Goal: Complete application form: Complete application form

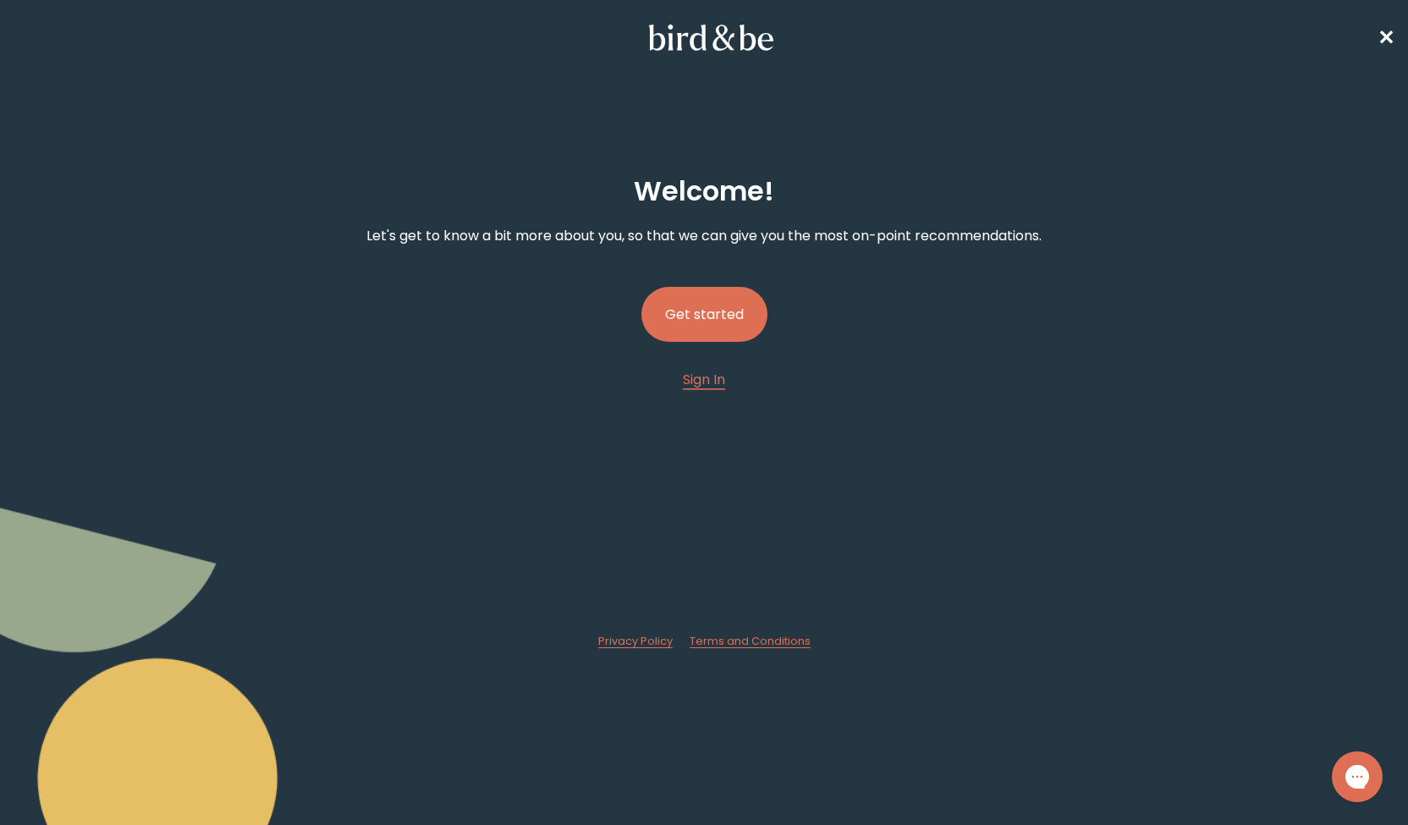
click at [734, 333] on button "Get started" at bounding box center [704, 314] width 126 height 55
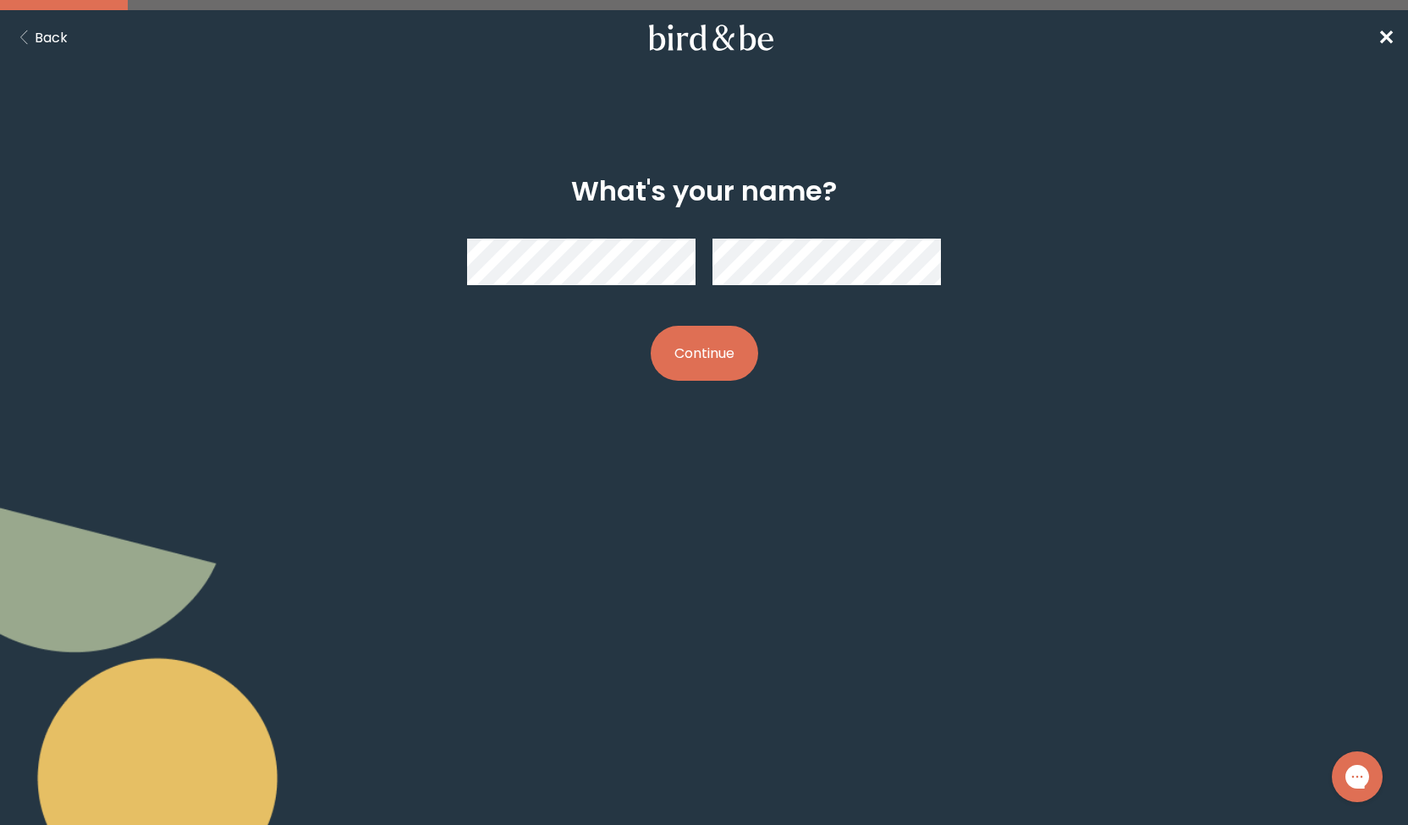
click at [716, 357] on button "Continue" at bounding box center [704, 353] width 107 height 55
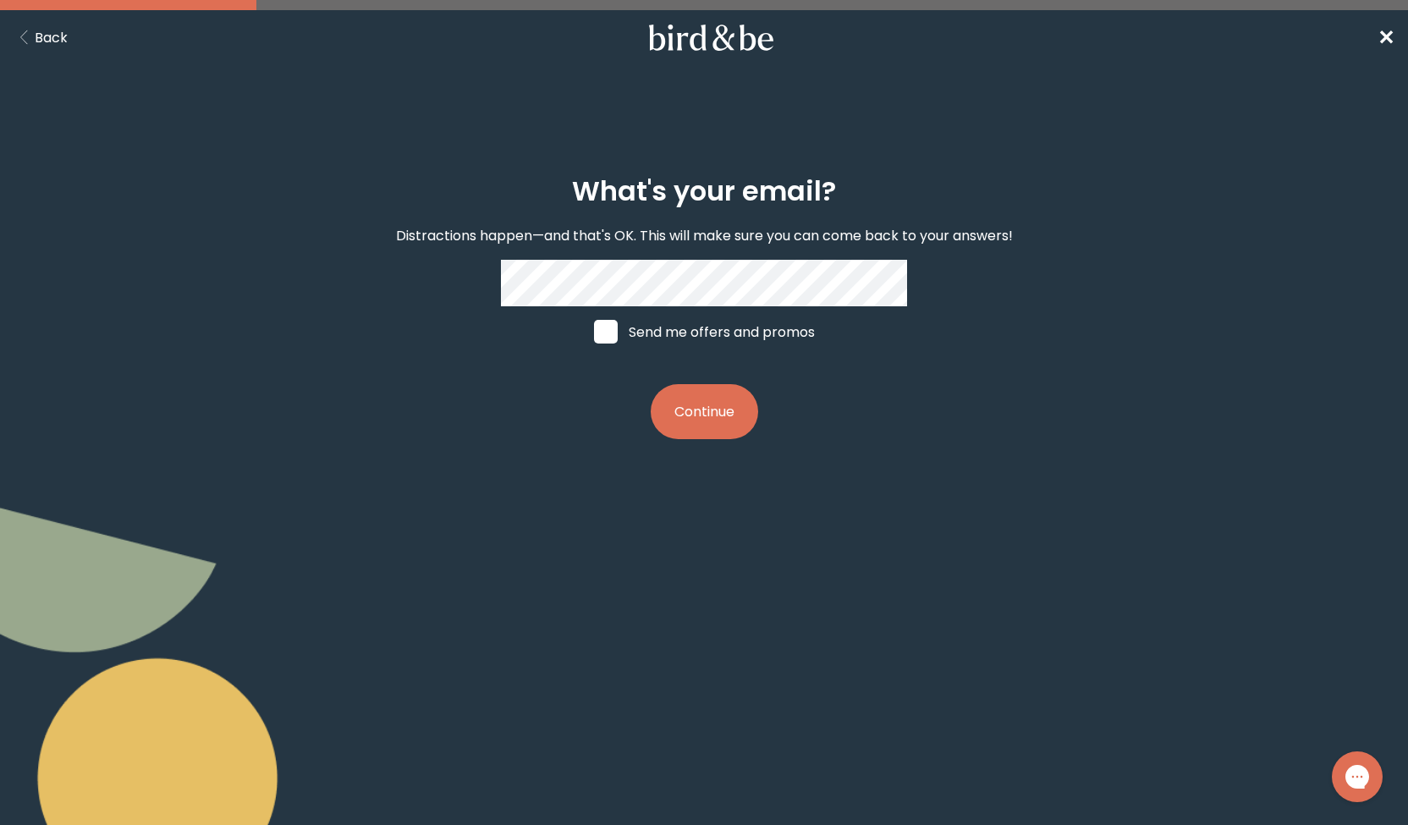
click at [696, 422] on button "Continue" at bounding box center [704, 411] width 107 height 55
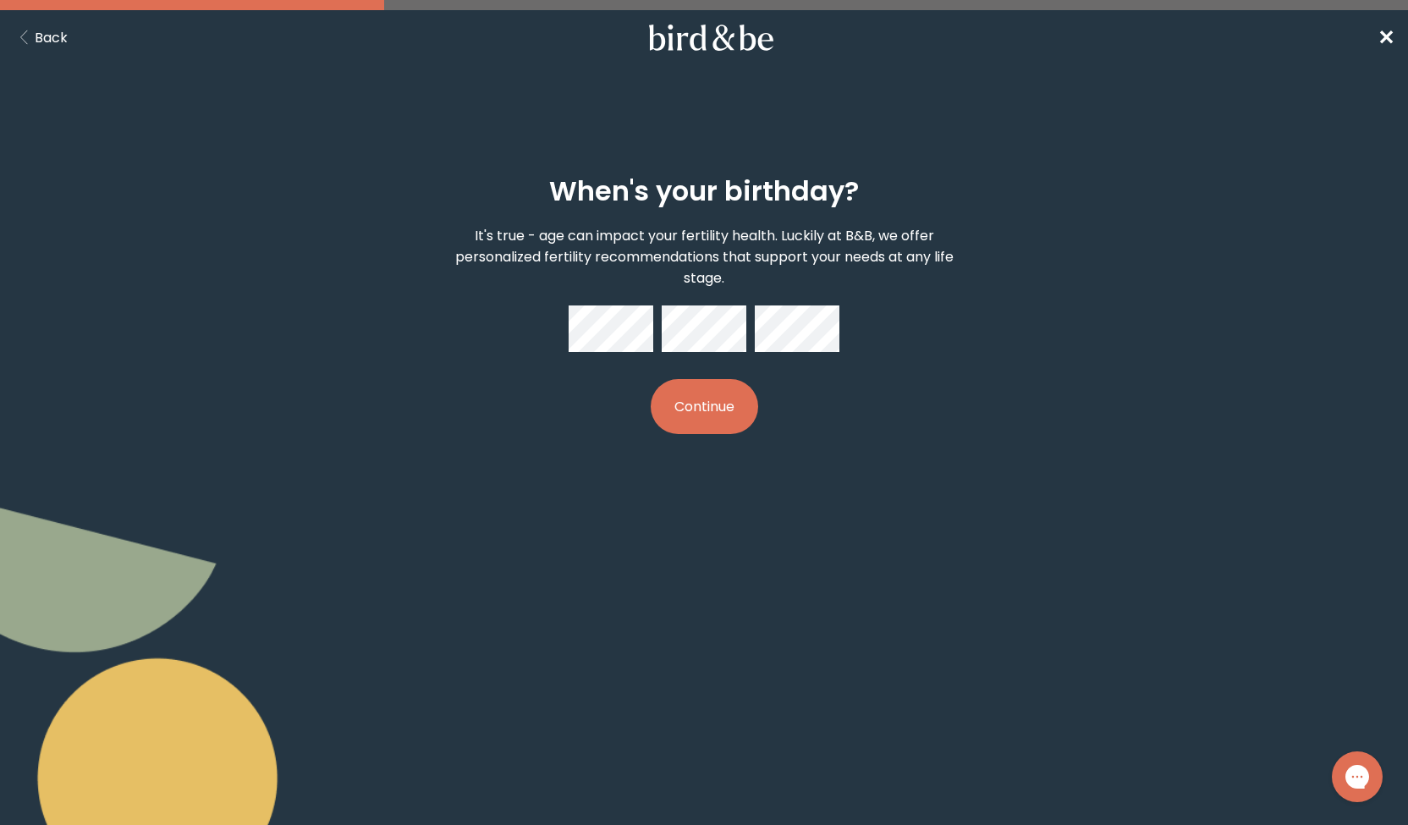
click at [706, 412] on button "Continue" at bounding box center [704, 406] width 107 height 55
click at [701, 421] on button "Continue" at bounding box center [704, 406] width 107 height 55
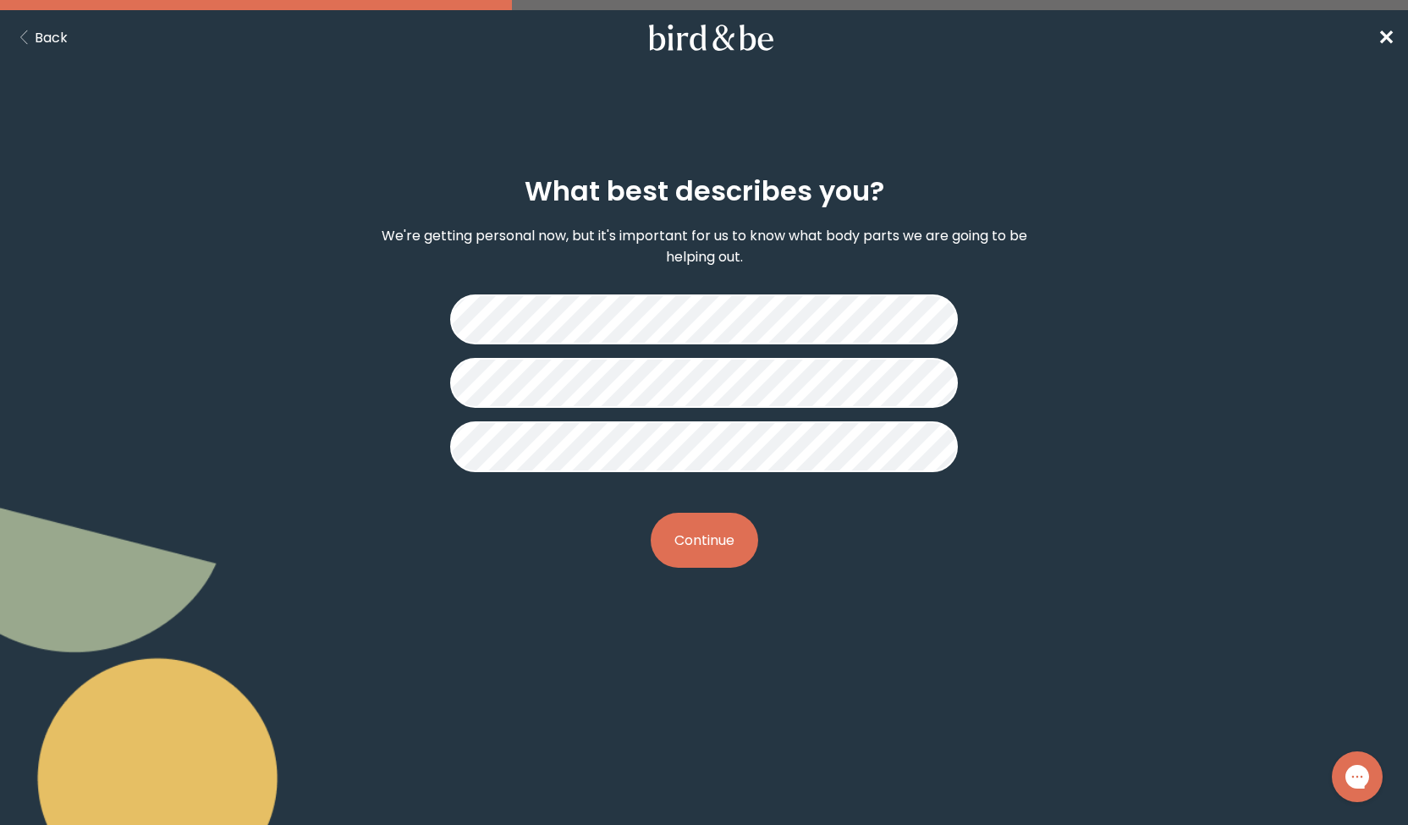
click at [718, 534] on button "Continue" at bounding box center [704, 540] width 107 height 55
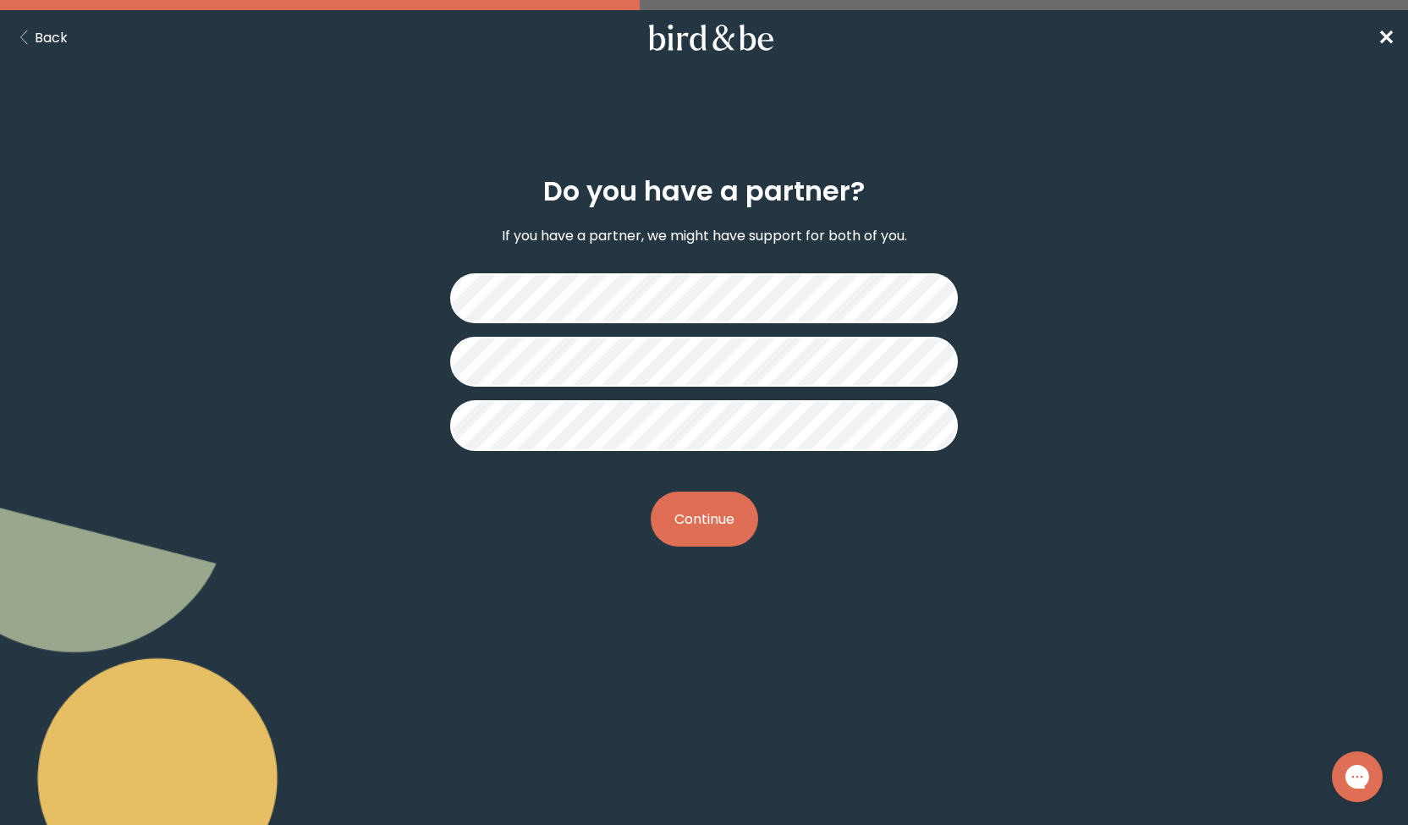
click at [705, 524] on button "Continue" at bounding box center [704, 519] width 107 height 55
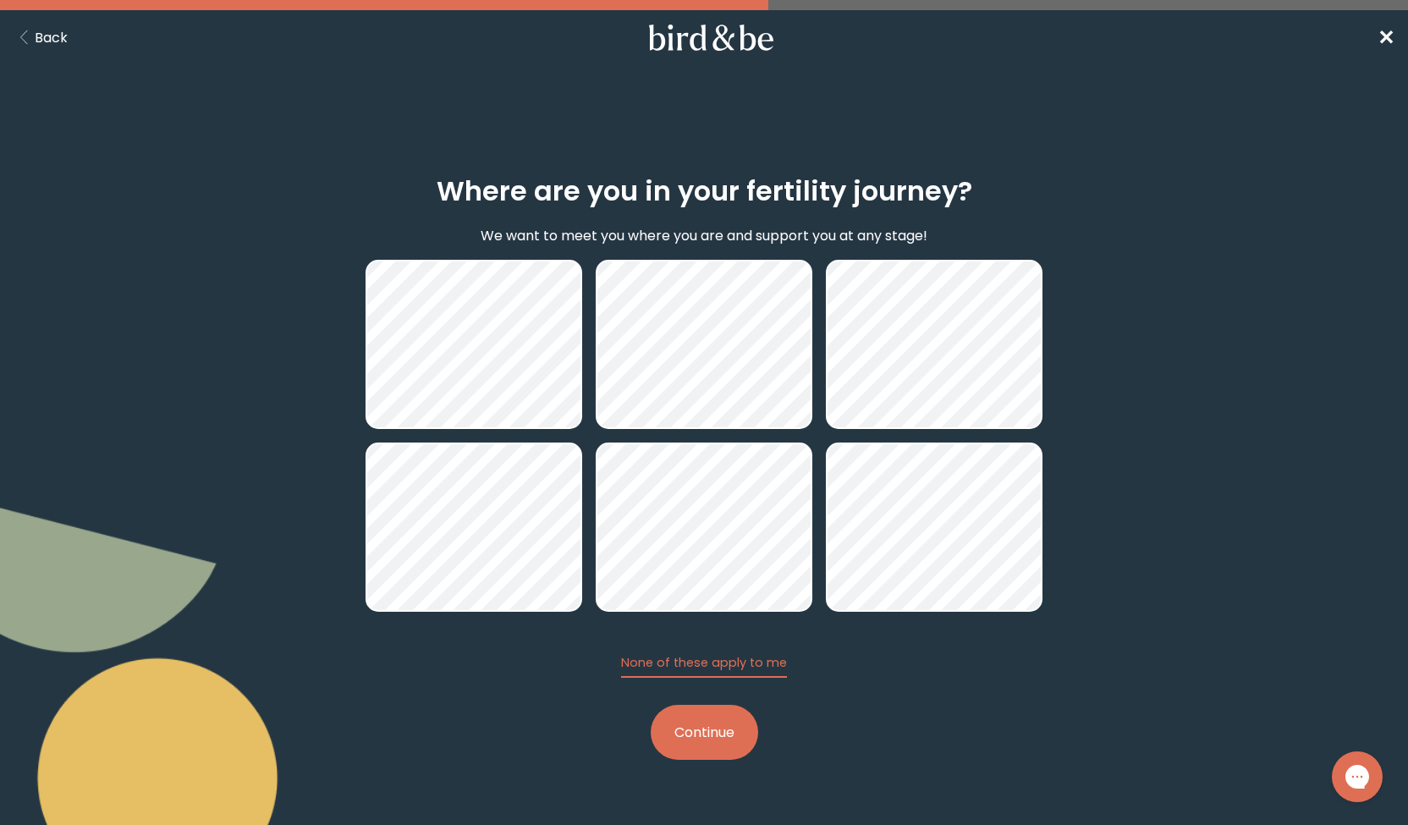
click at [704, 722] on button "Continue" at bounding box center [704, 732] width 107 height 55
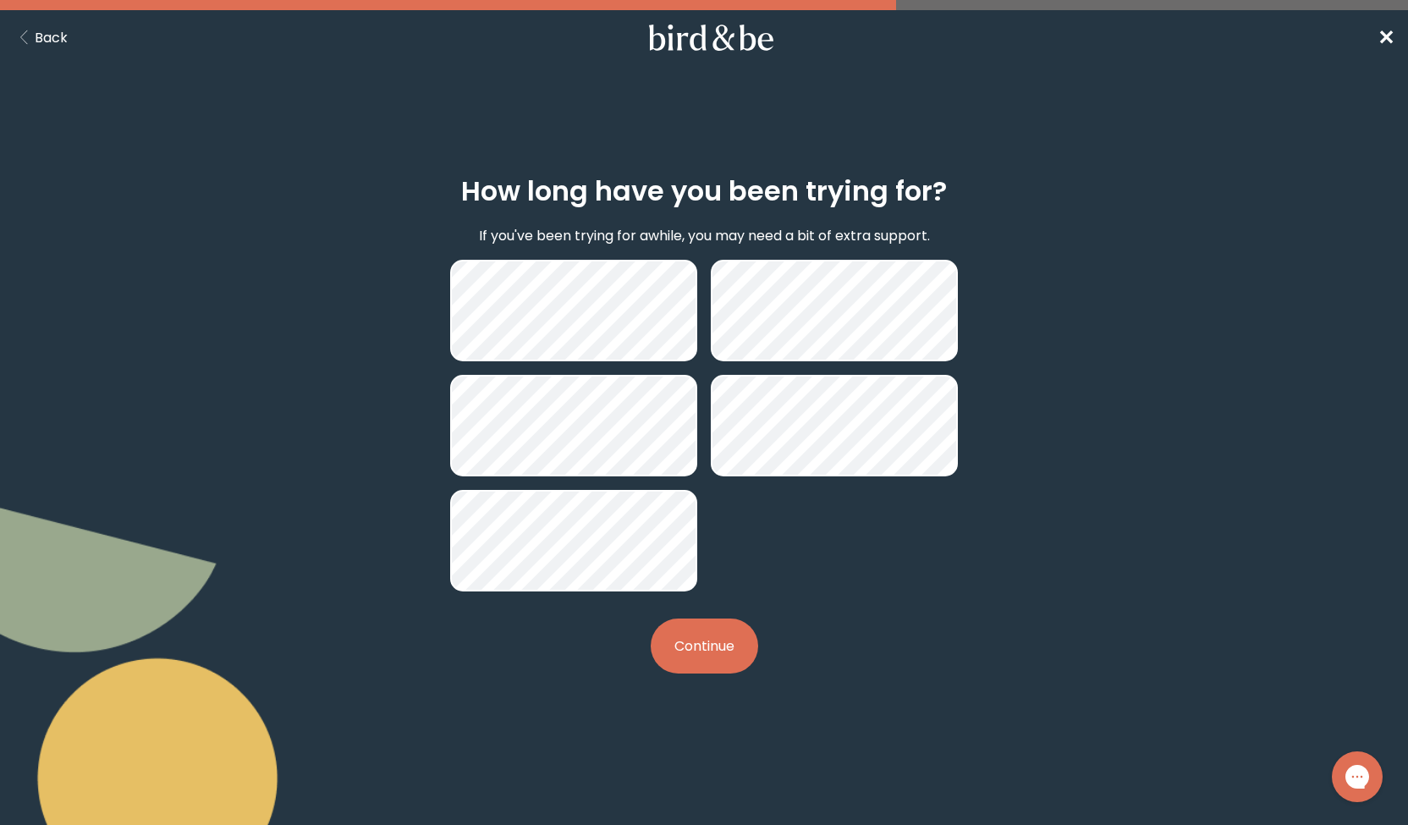
click at [733, 641] on button "Continue" at bounding box center [704, 646] width 107 height 55
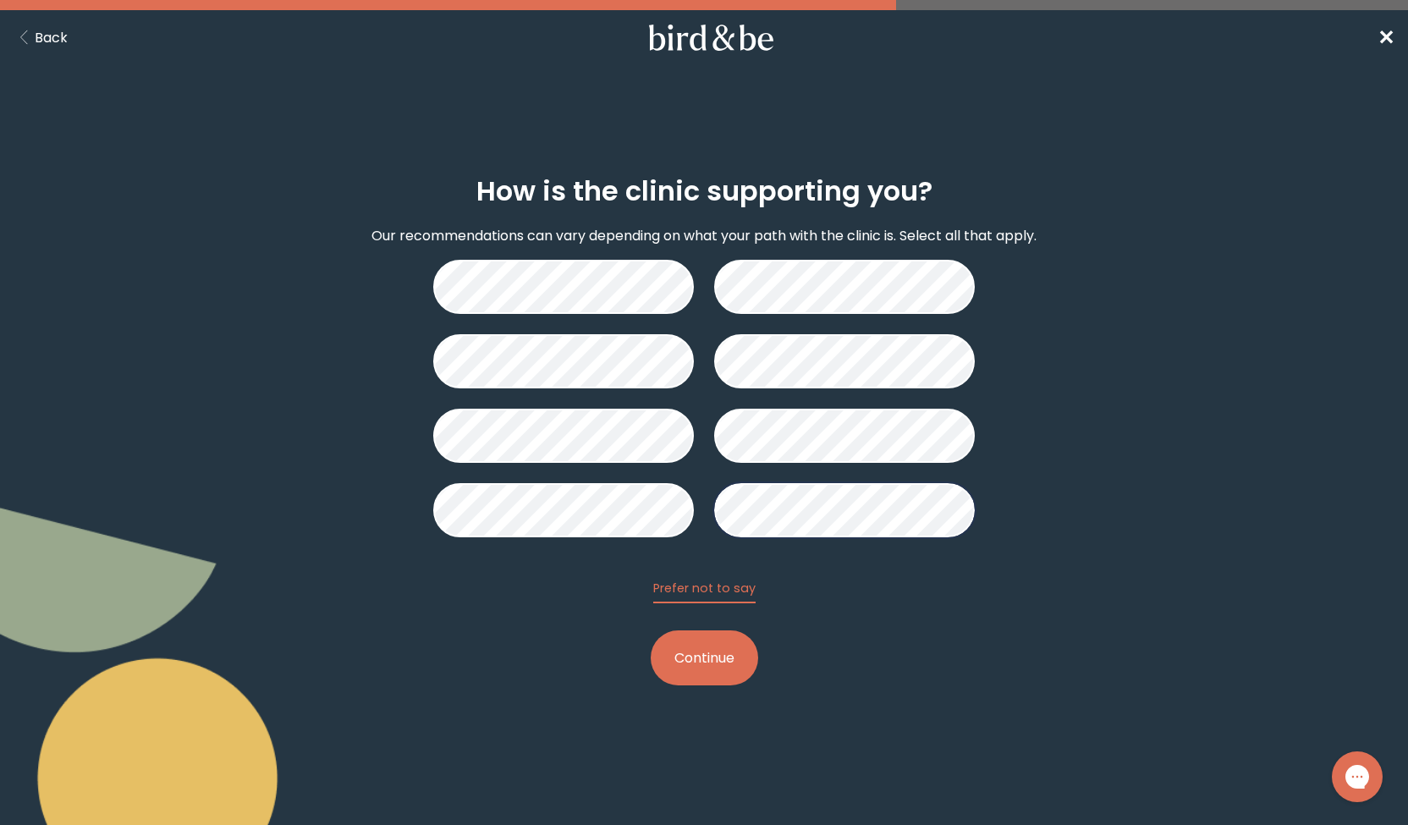
click at [731, 647] on button "Continue" at bounding box center [704, 657] width 107 height 55
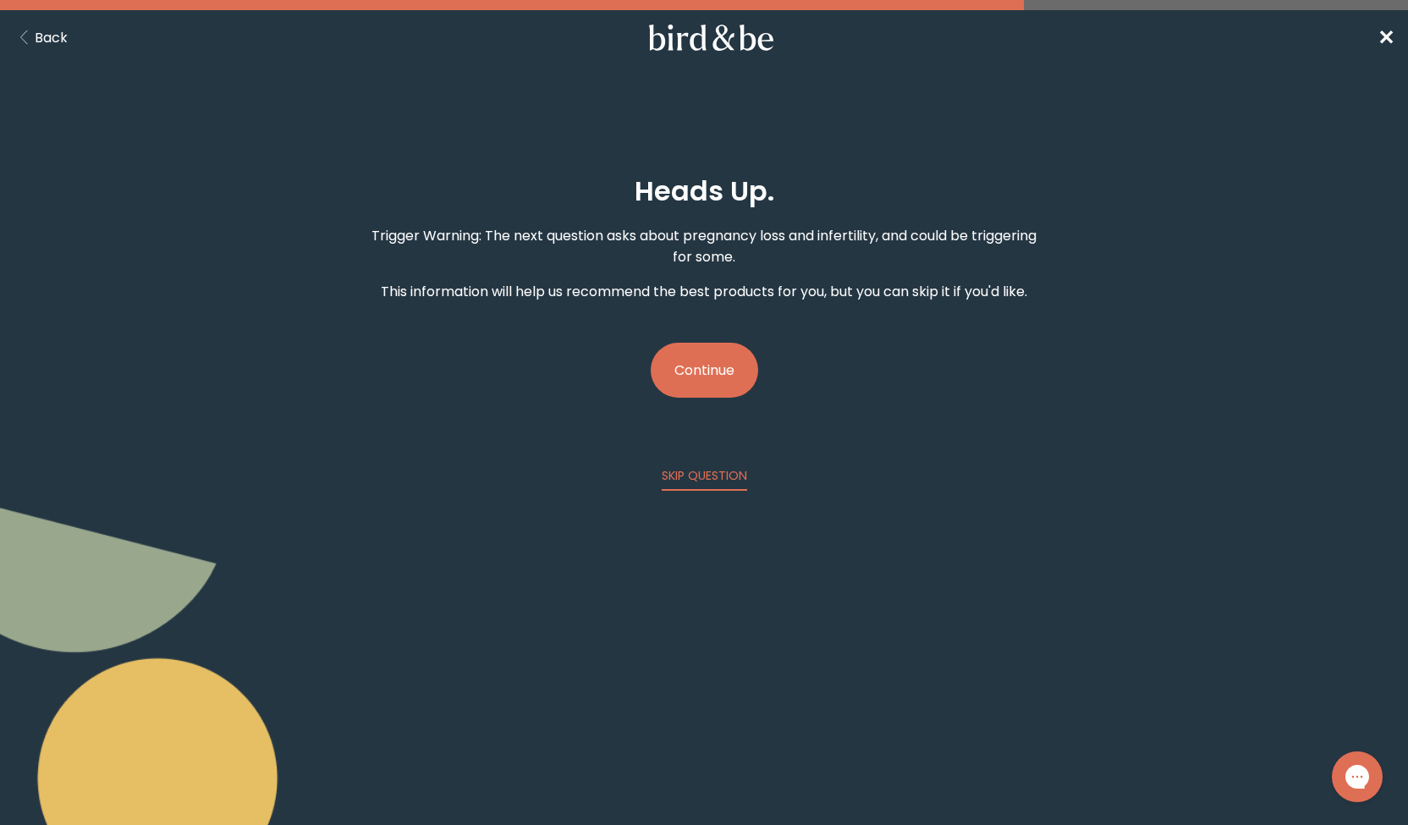
click at [709, 387] on button "Continue" at bounding box center [704, 370] width 107 height 55
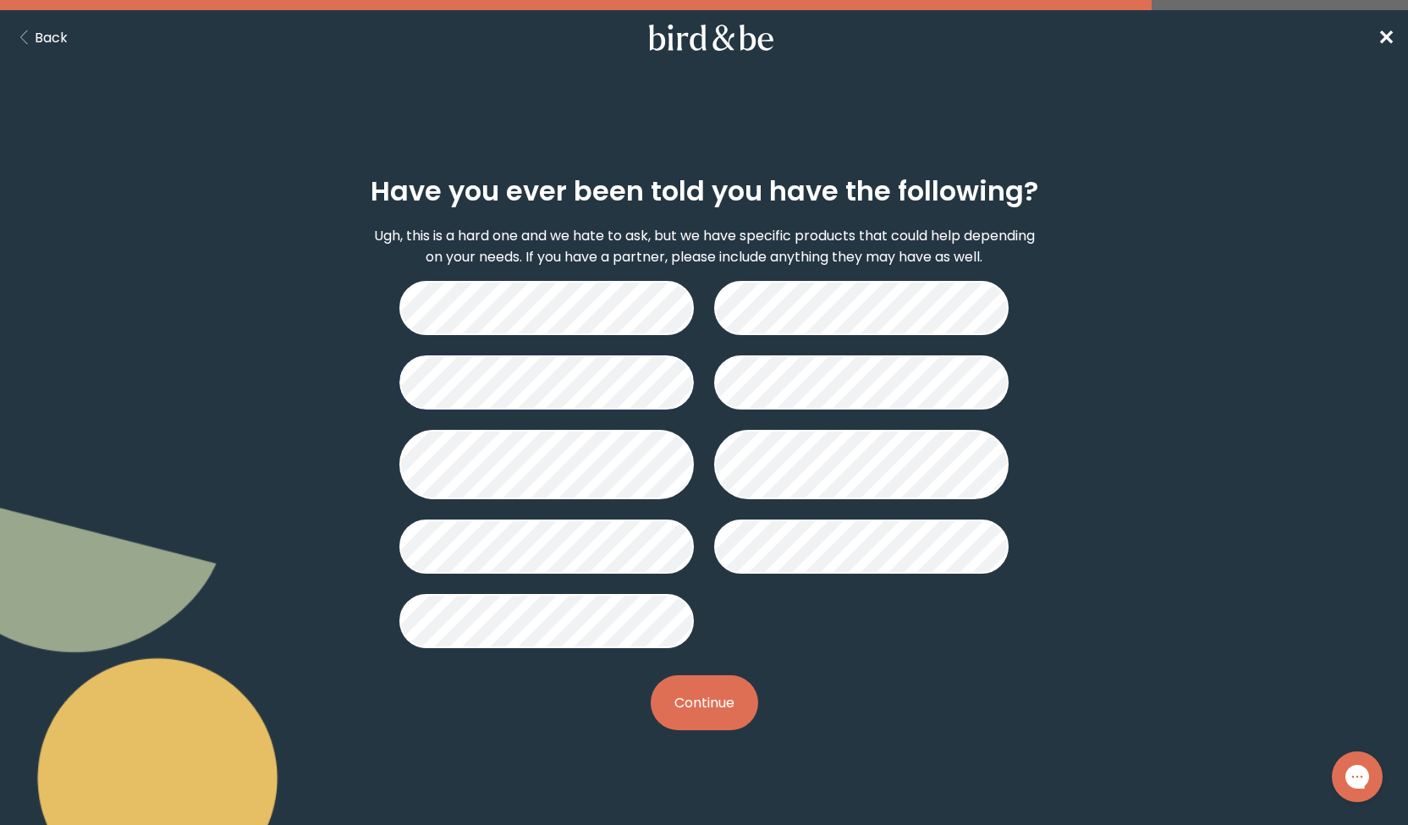
click at [679, 701] on button "Continue" at bounding box center [704, 702] width 107 height 55
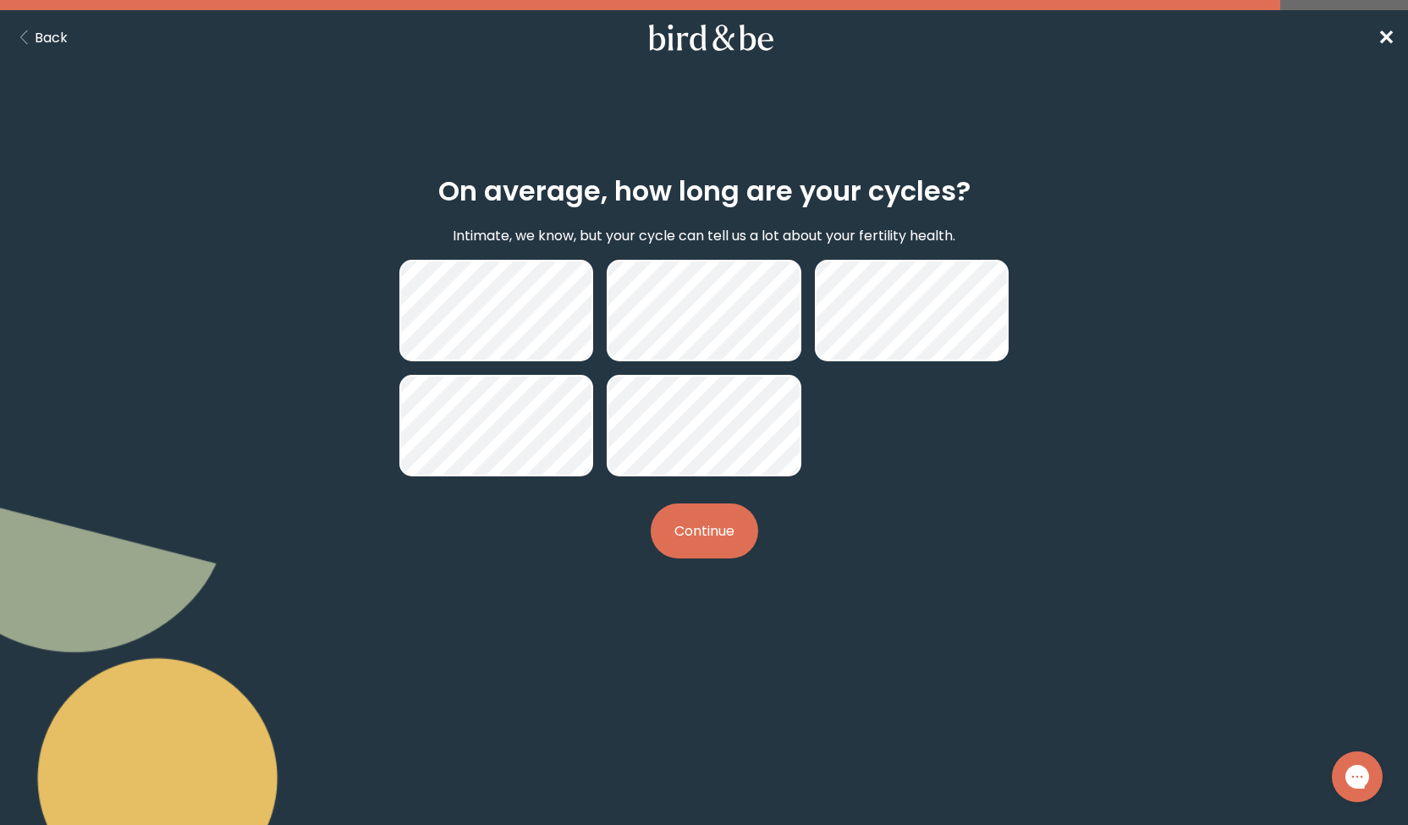
click at [706, 528] on button "Continue" at bounding box center [704, 530] width 107 height 55
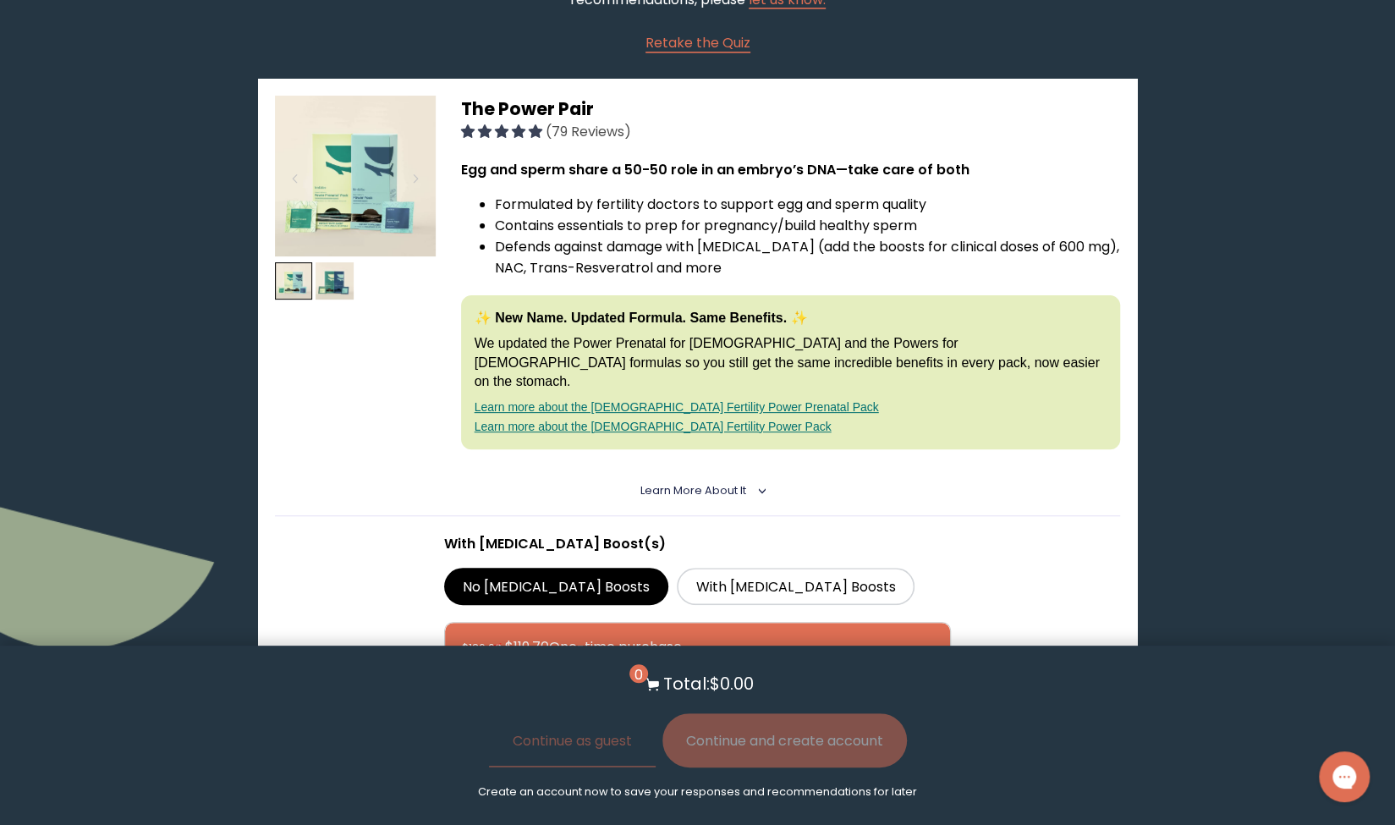
scroll to position [234, 0]
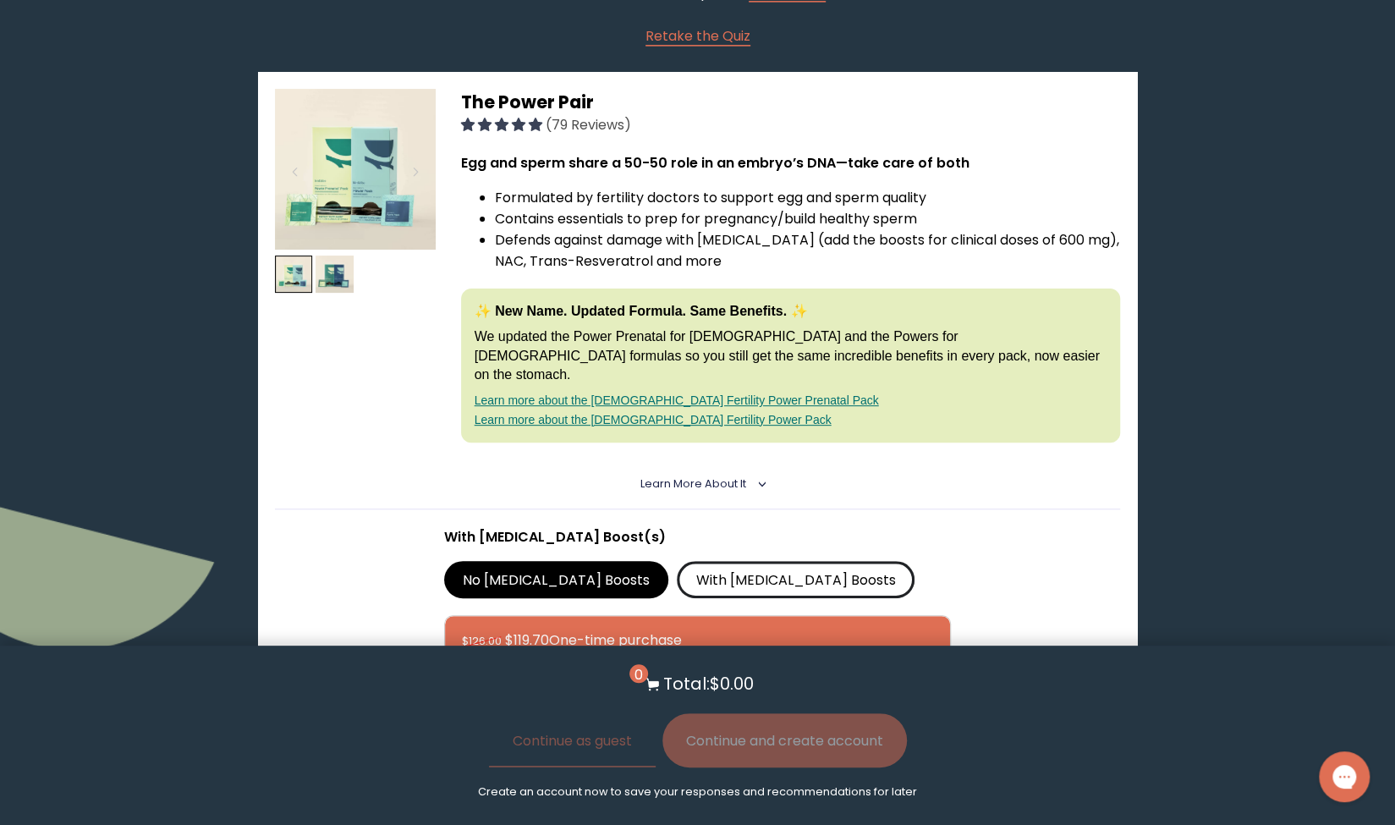
click at [702, 561] on label "With [MEDICAL_DATA] Boosts" at bounding box center [796, 579] width 238 height 37
click at [0, 0] on input "With [MEDICAL_DATA] Boosts" at bounding box center [0, 0] width 0 height 0
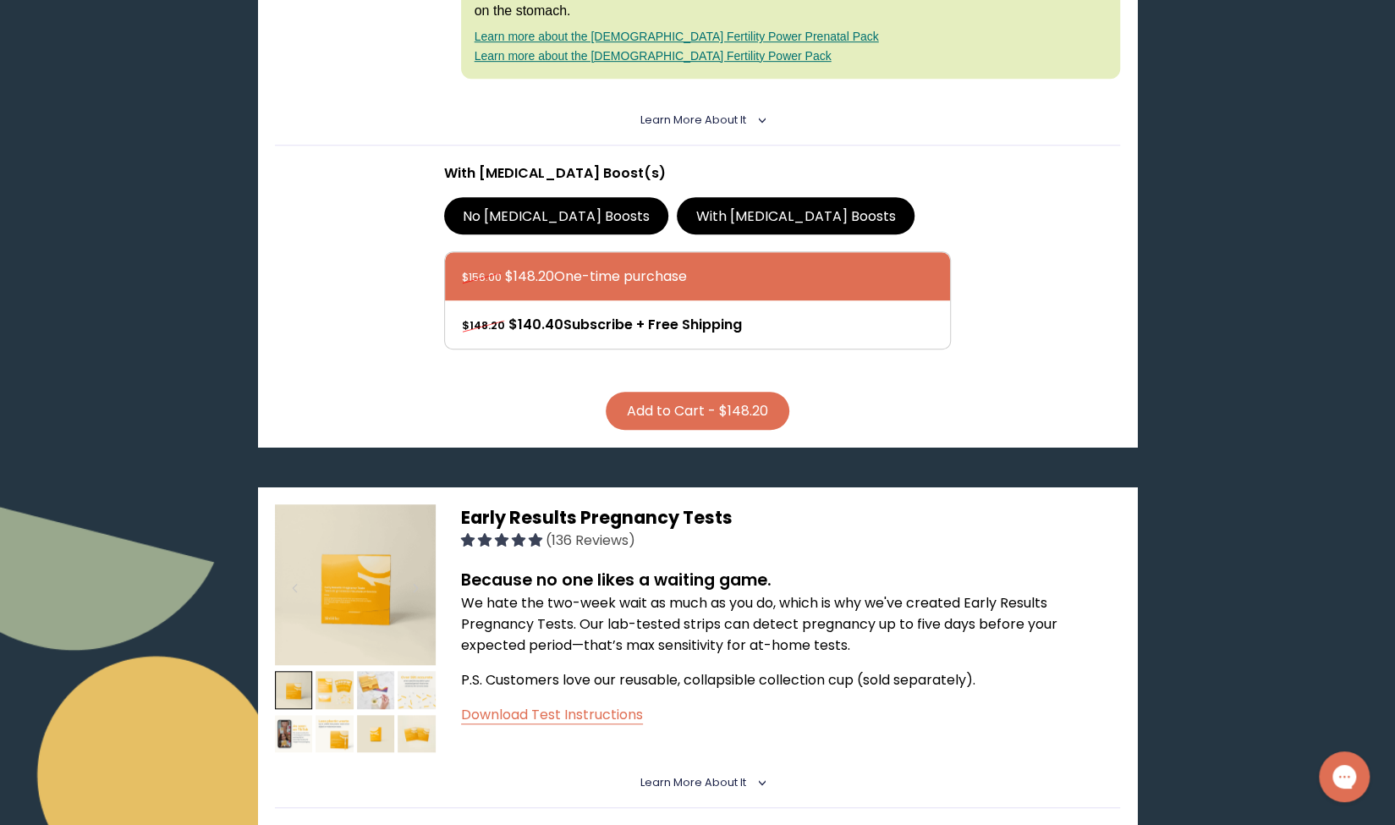
scroll to position [0, 0]
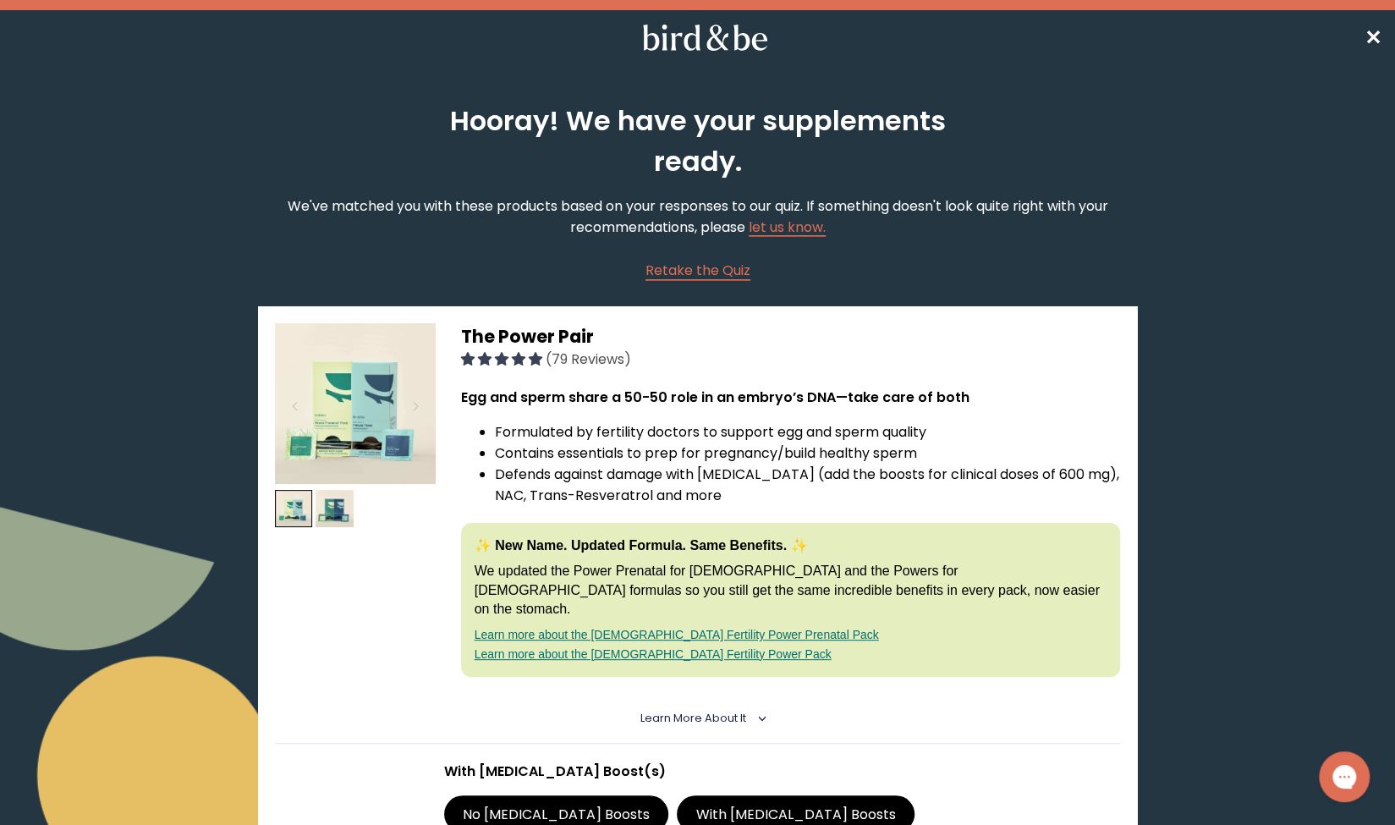
click at [564, 628] on link "Learn more about the [DEMOGRAPHIC_DATA] Fertility Power Prenatal Pack" at bounding box center [677, 635] width 404 height 14
